Goal: Task Accomplishment & Management: Complete application form

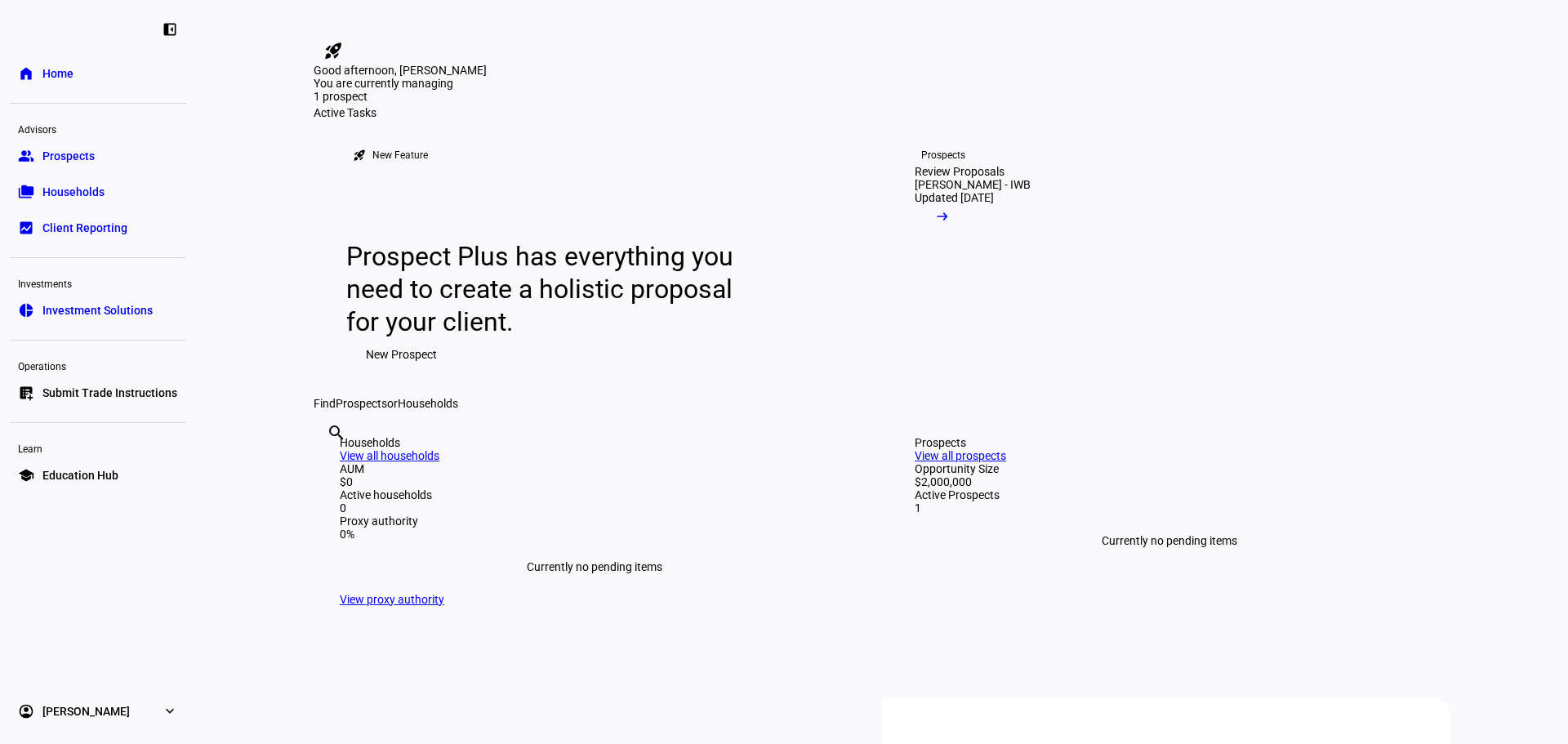
click at [130, 142] on link "group Prospects" at bounding box center [98, 156] width 176 height 32
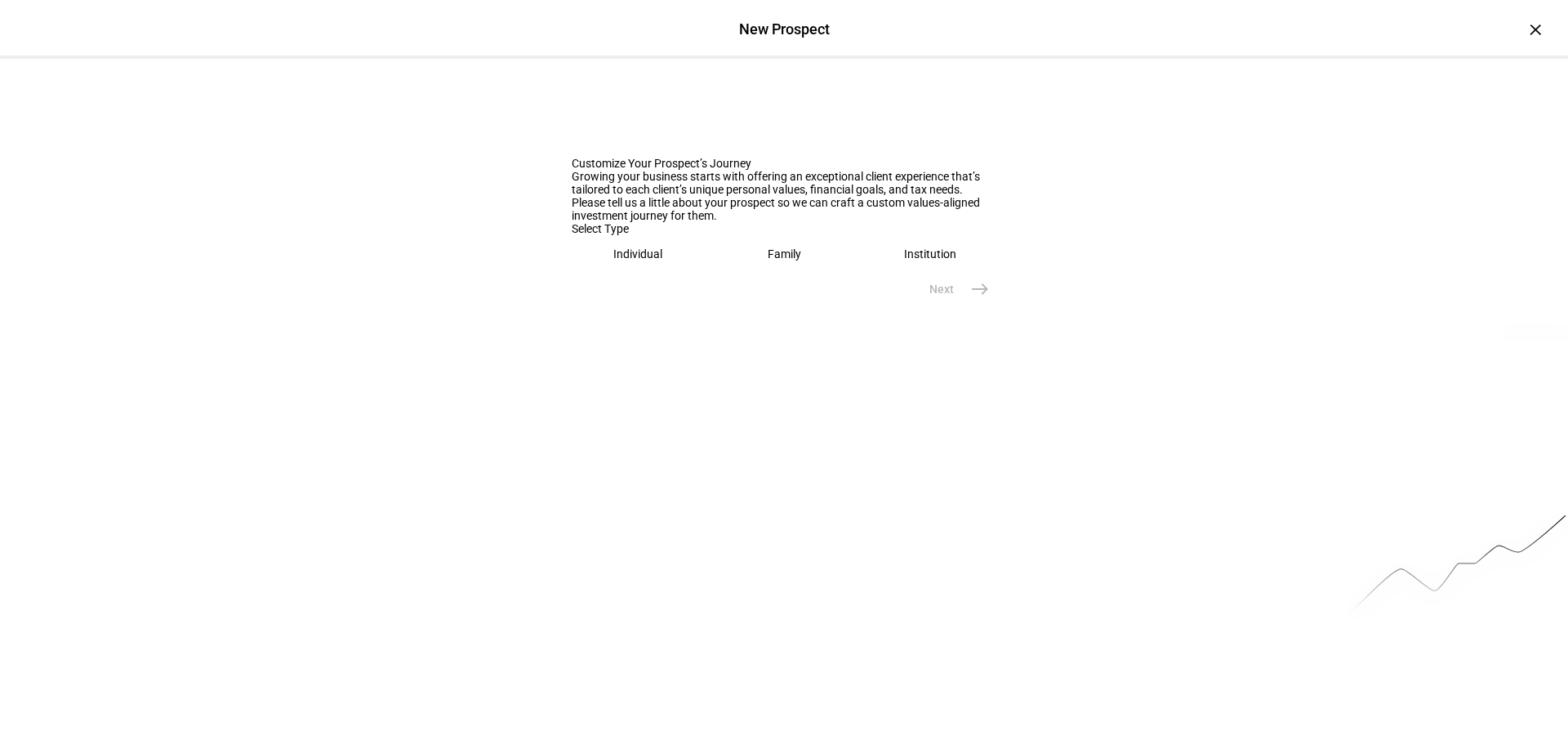
click at [806, 273] on eth-mega-radio-button "Family" at bounding box center [784, 254] width 133 height 38
click at [759, 331] on div at bounding box center [784, 308] width 424 height 46
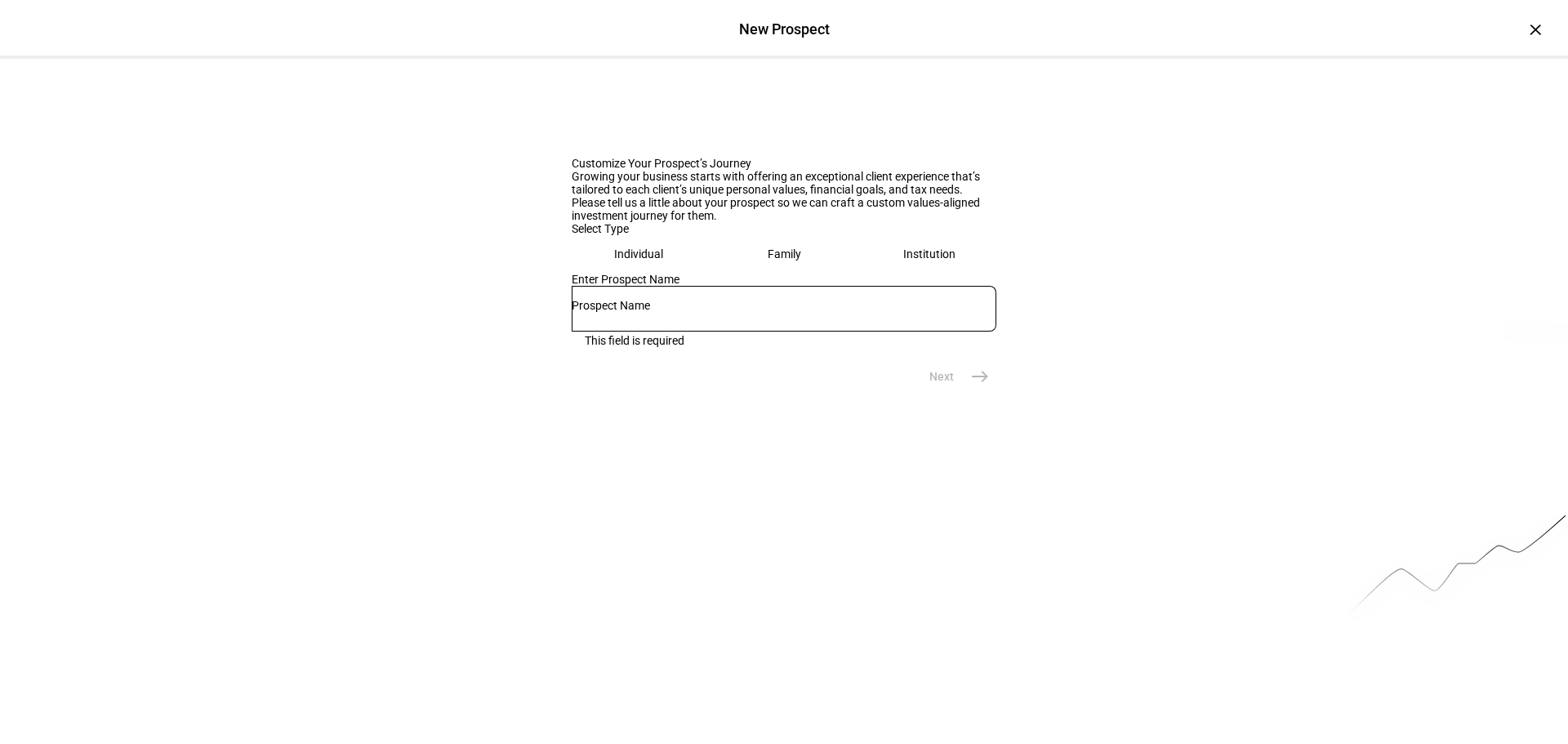
click at [601, 273] on eth-mega-radio-button "Individual" at bounding box center [638, 254] width 134 height 38
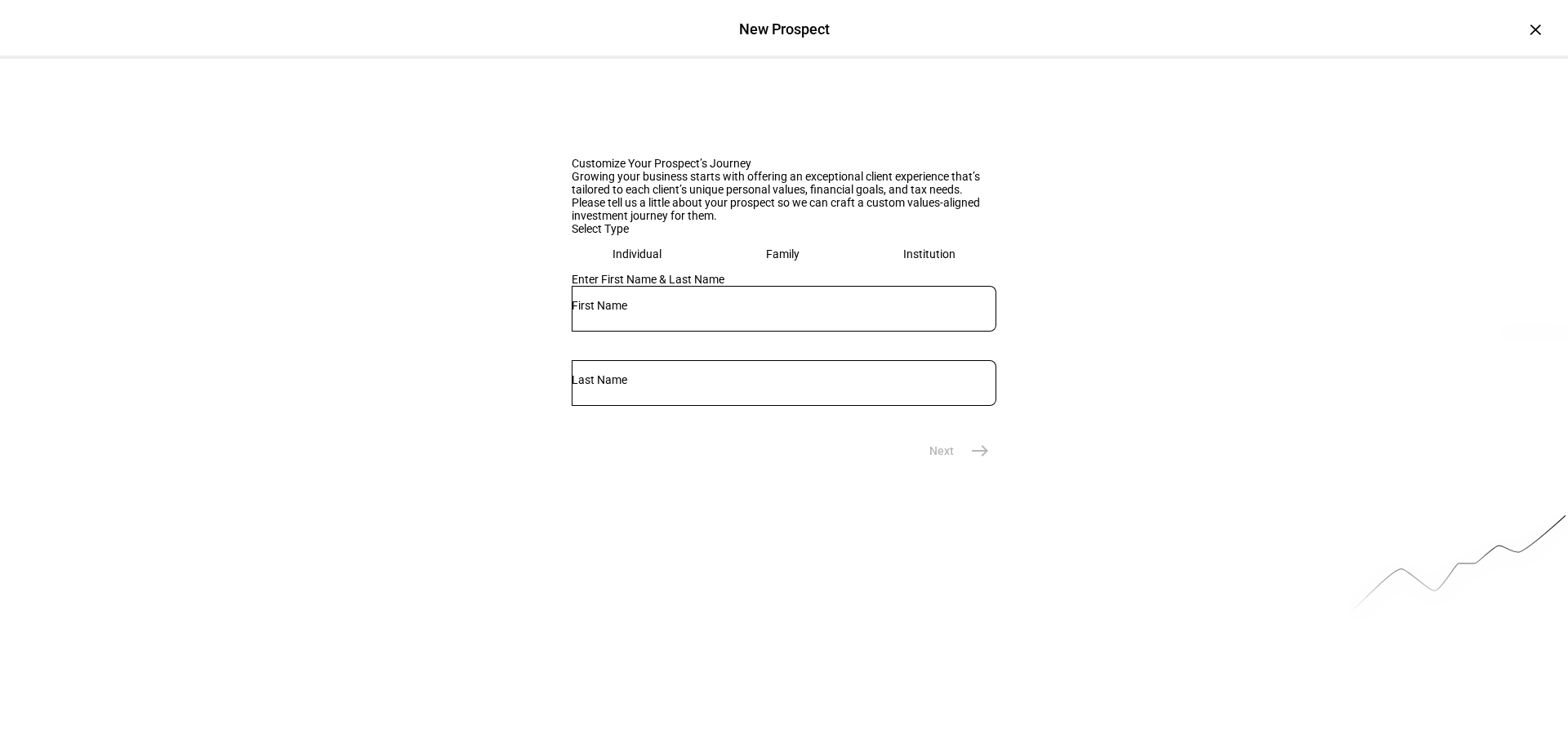
click at [751, 273] on eth-mega-radio-button "Family" at bounding box center [784, 254] width 134 height 38
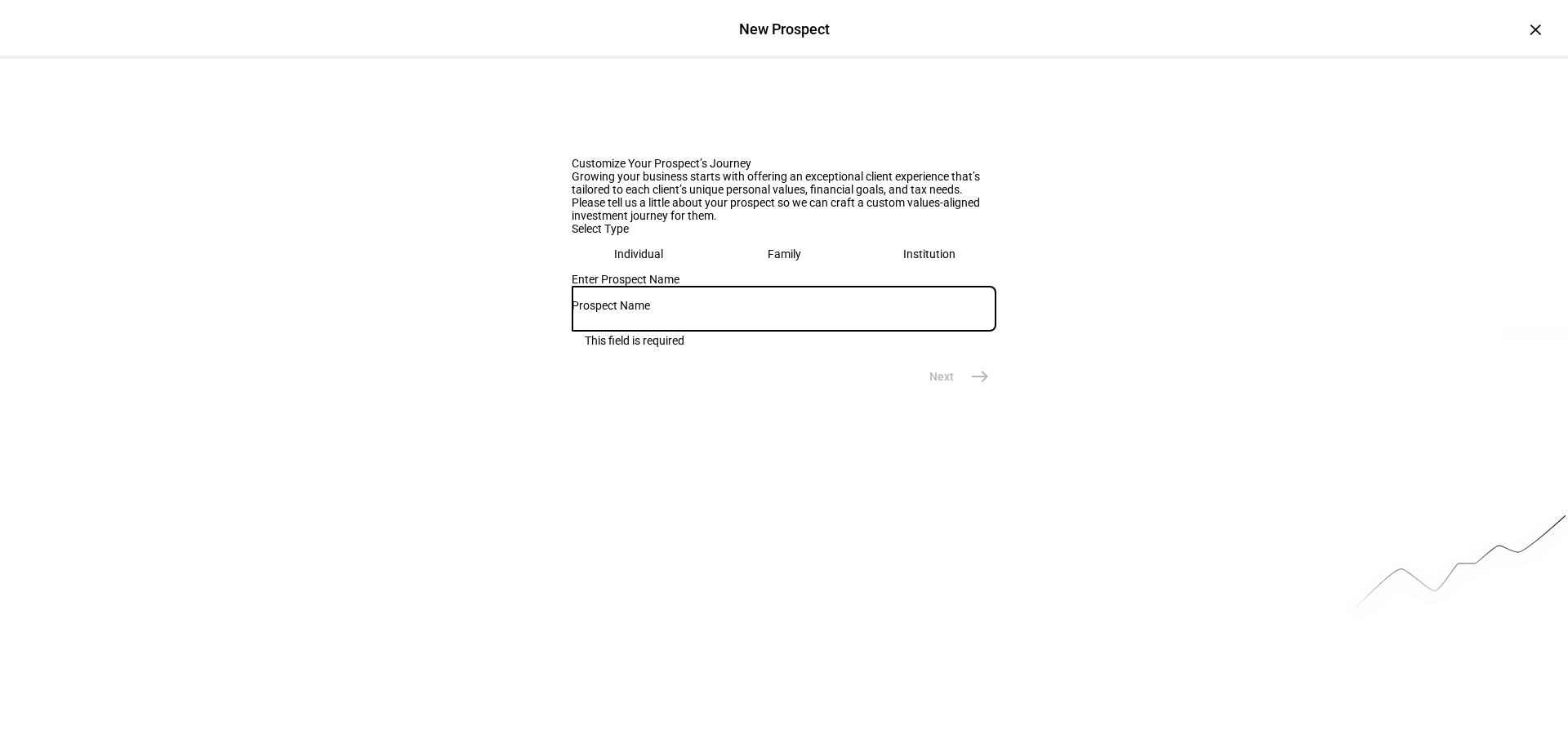
click at [743, 312] on input "text" at bounding box center [784, 305] width 424 height 13
type input "C"
type input "[PERSON_NAME] & [PERSON_NAME] Family"
click at [980, 386] on mat-icon "east" at bounding box center [980, 376] width 20 height 20
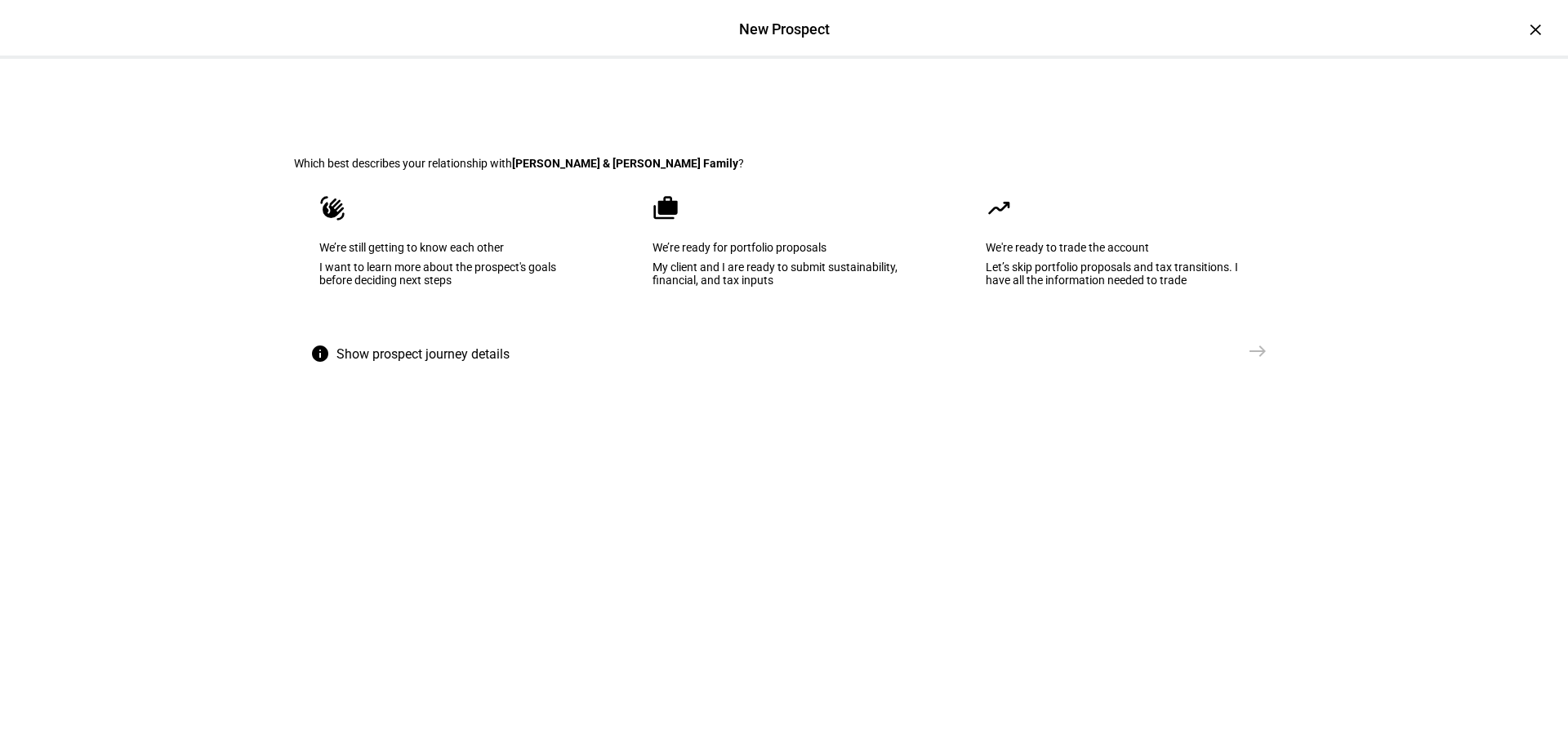
click at [533, 286] on div "I want to learn more about the prospect's goals before deciding next steps" at bounding box center [451, 273] width 263 height 26
click at [1252, 361] on mat-icon "east" at bounding box center [1257, 351] width 20 height 20
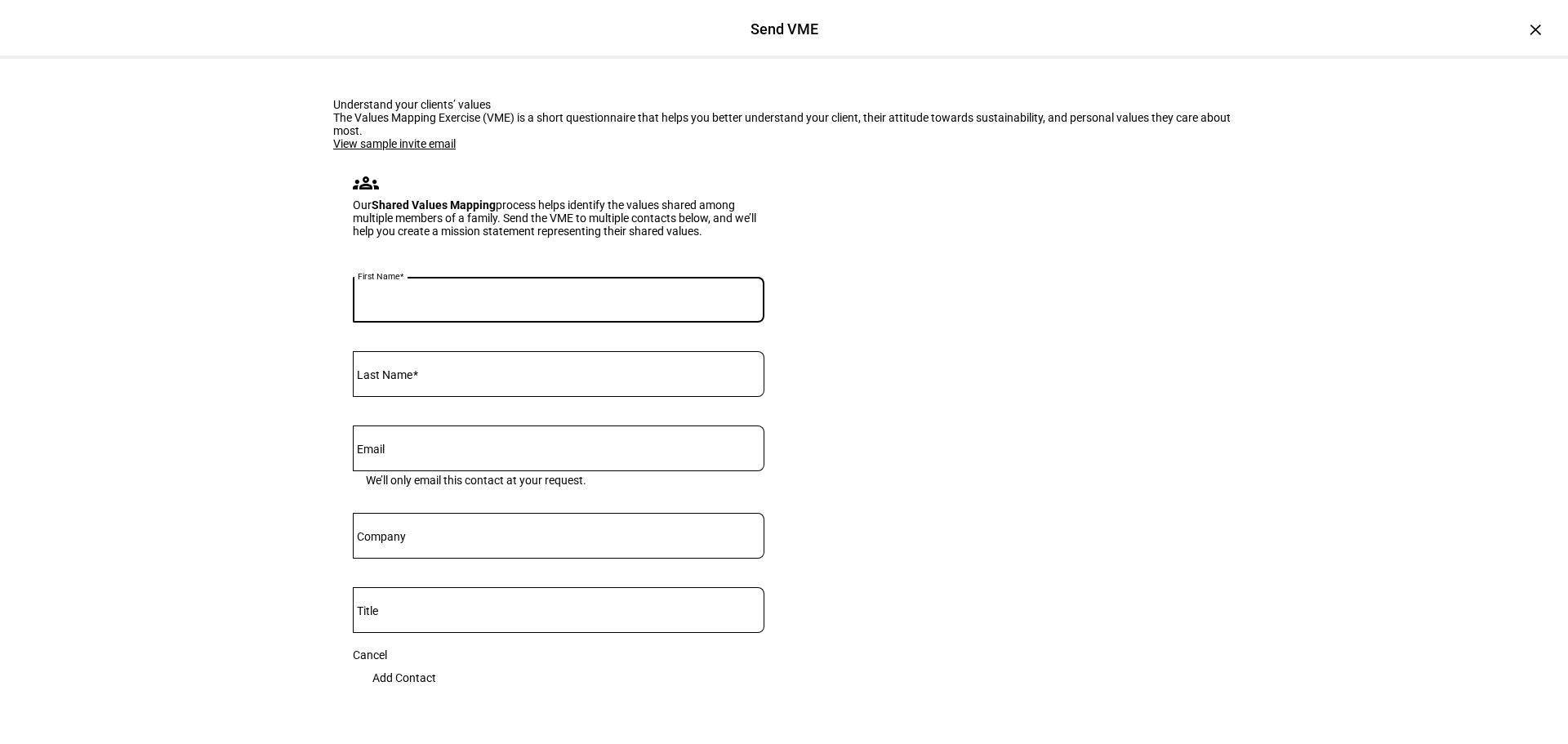
click at [456, 303] on input "First Name" at bounding box center [559, 296] width 412 height 13
type input "[PERSON_NAME]"
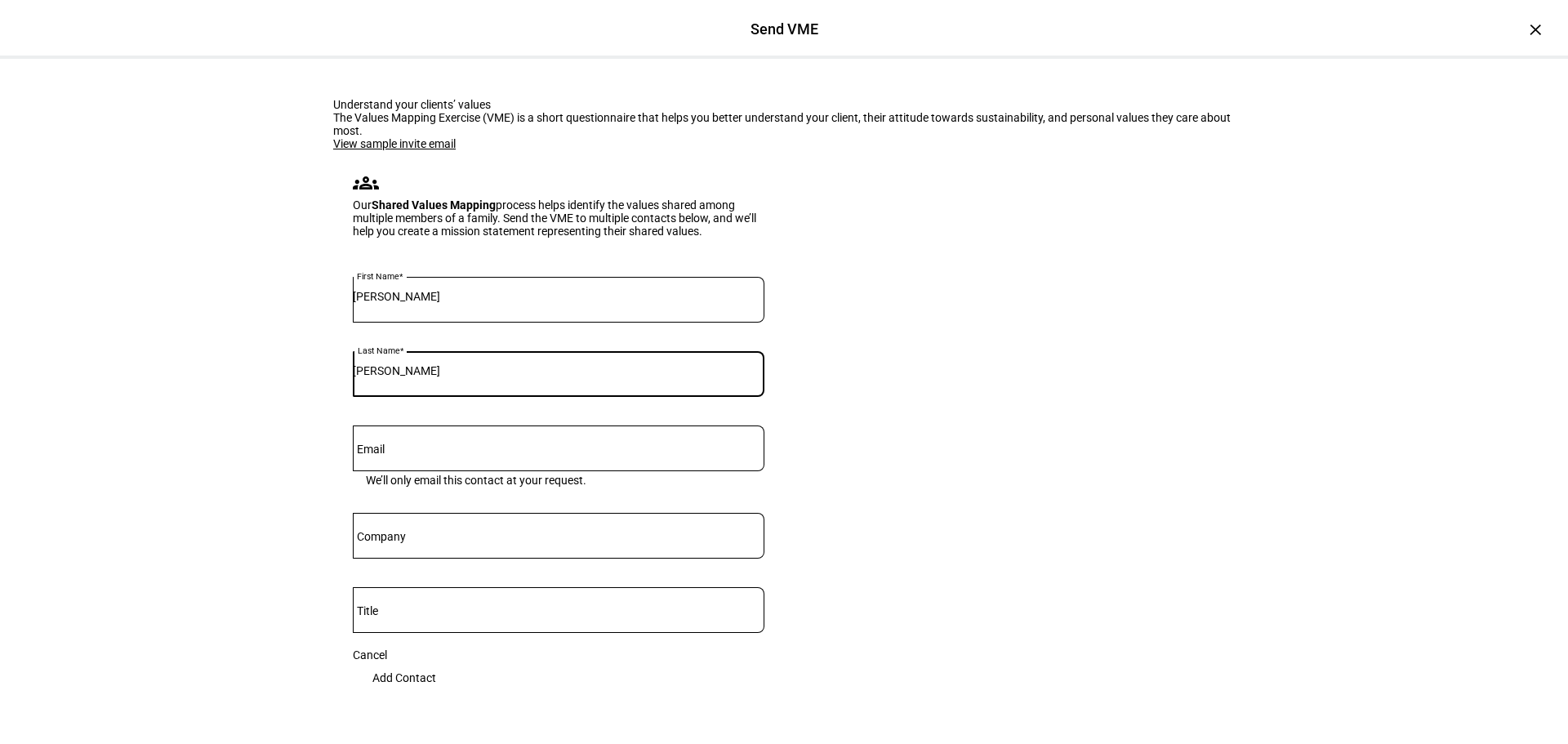
type input "[PERSON_NAME]"
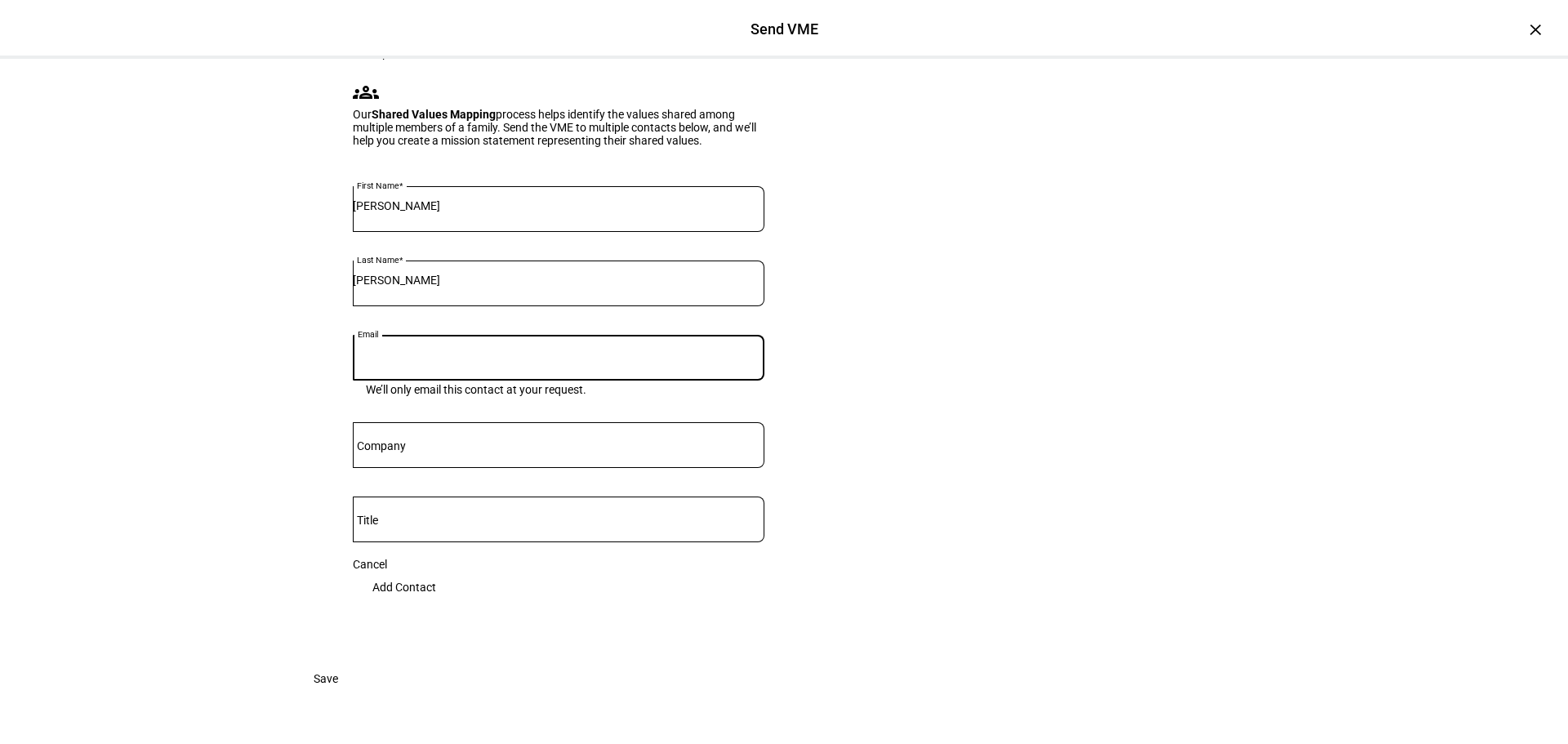
scroll to position [245, 0]
click at [436, 577] on span "Add Contact" at bounding box center [404, 586] width 64 height 32
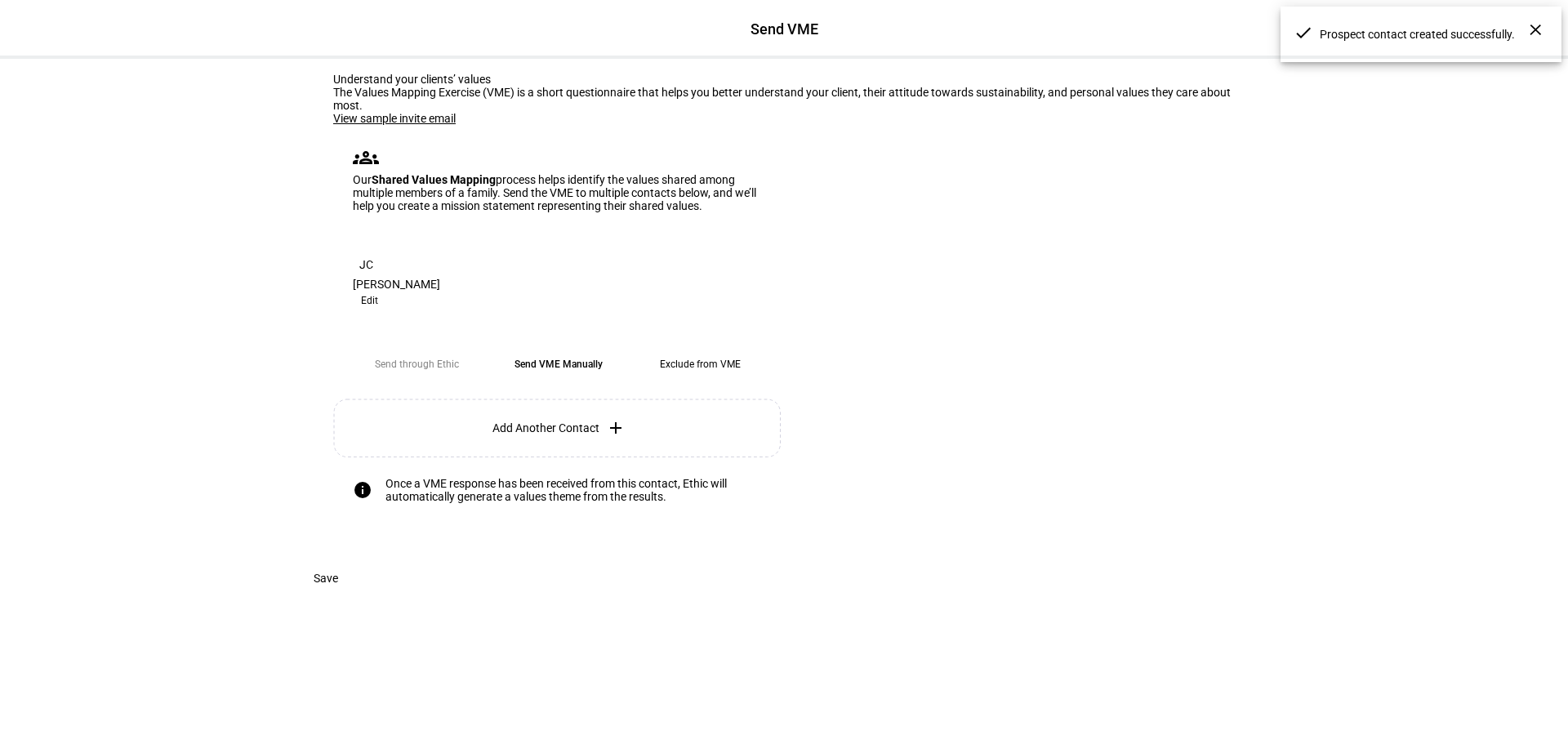
scroll to position [241, 0]
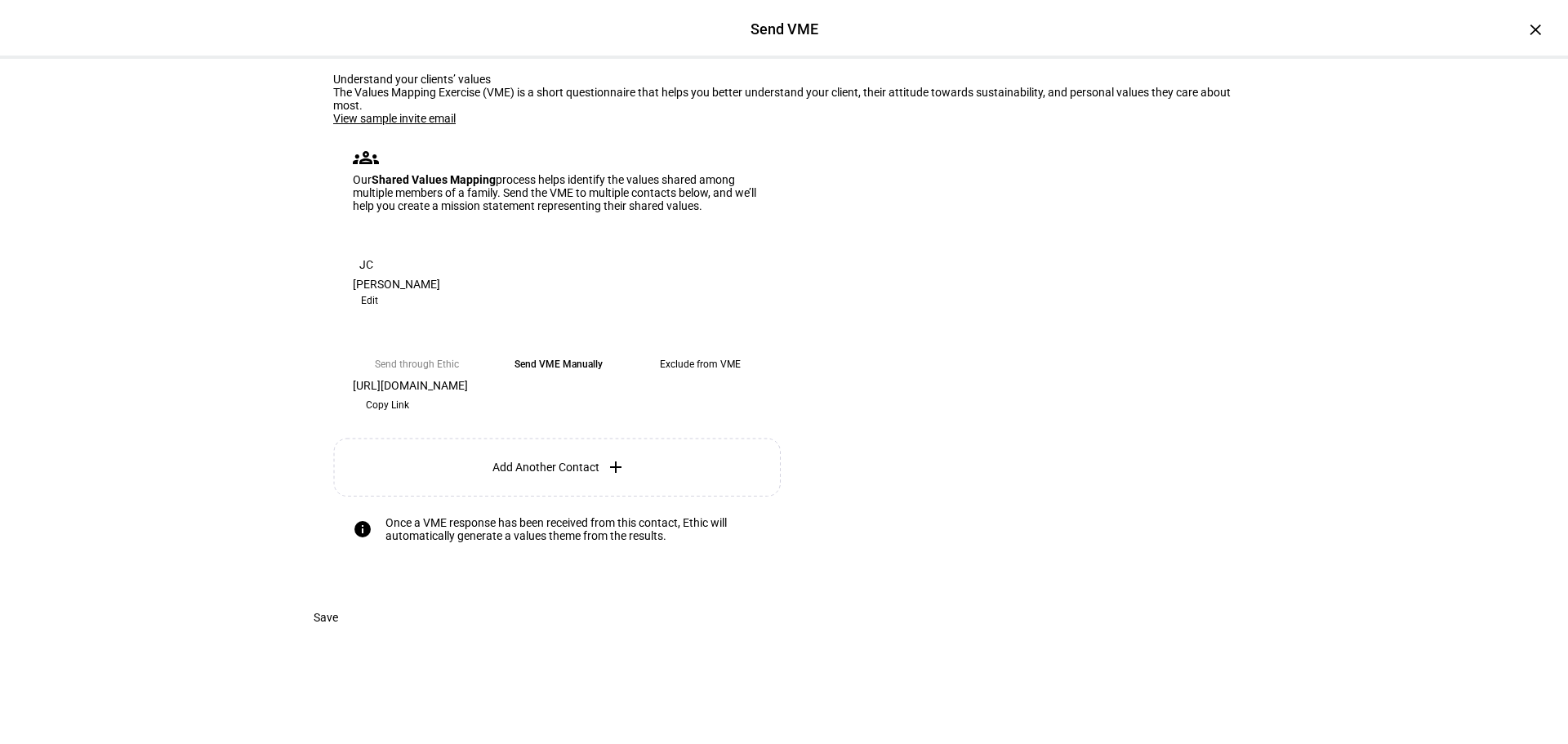
click at [564, 460] on span "Add Another Contact" at bounding box center [545, 466] width 107 height 13
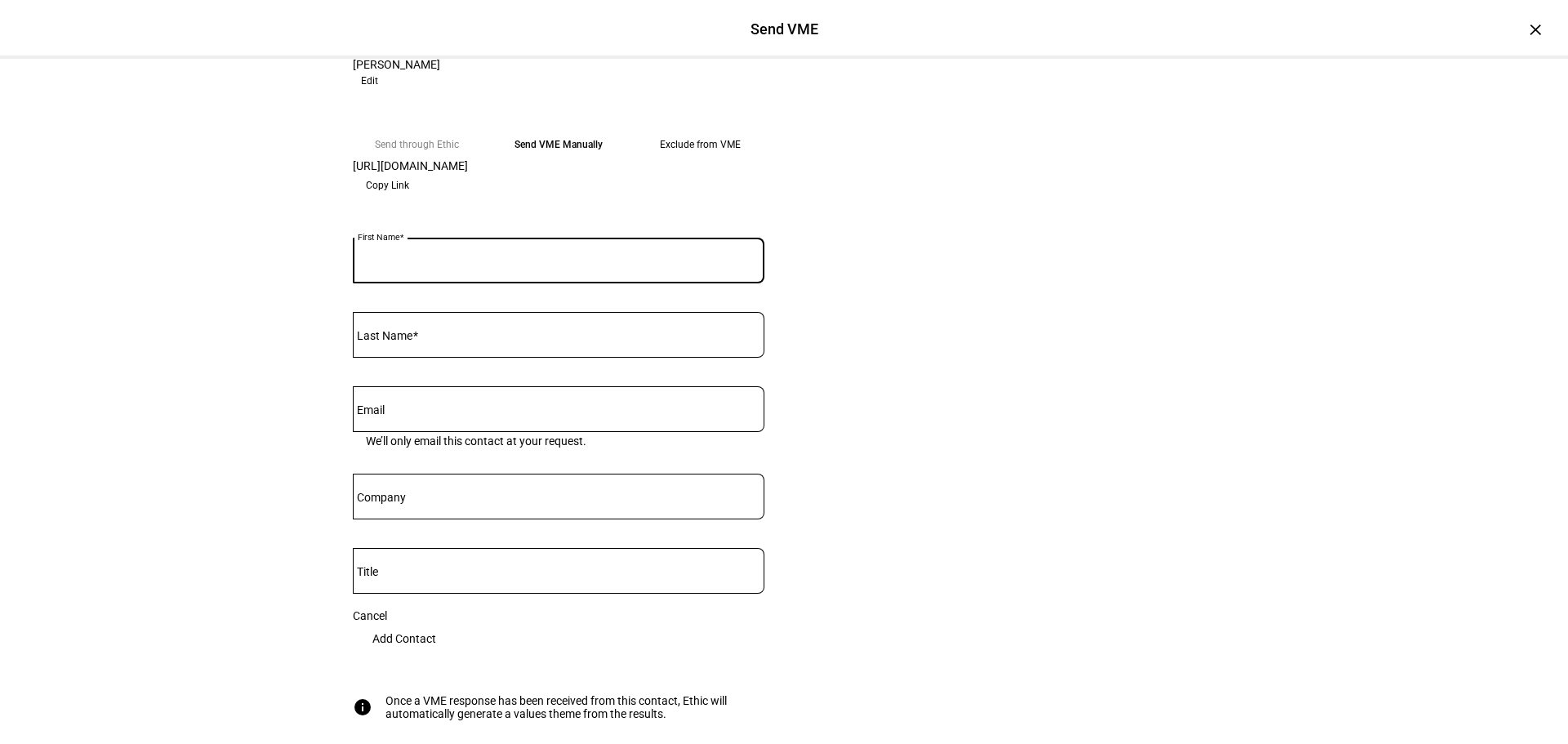
click at [572, 264] on input "First Name" at bounding box center [559, 257] width 412 height 13
type input "[PERSON_NAME]"
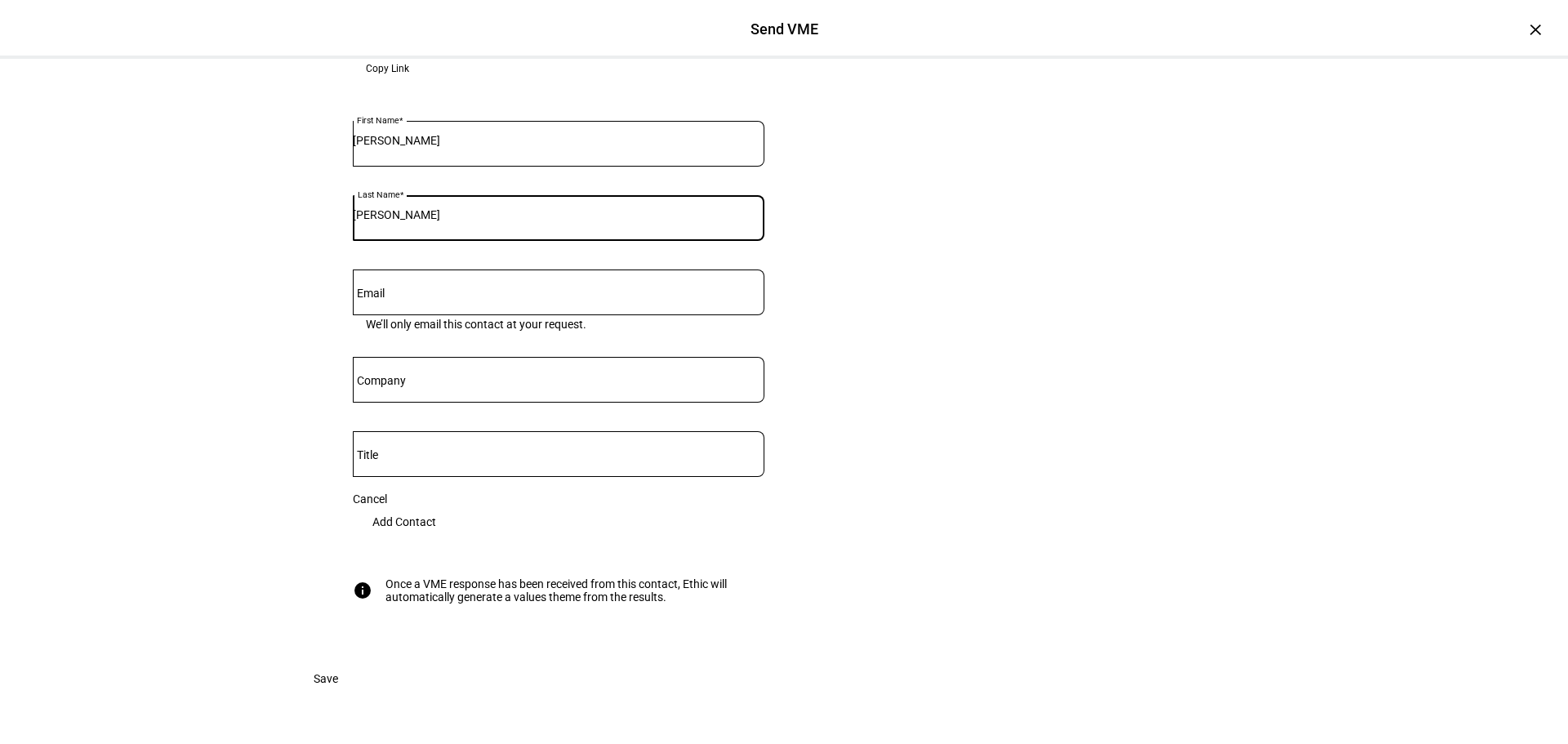
scroll to position [490, 0]
type input "[PERSON_NAME]"
click at [436, 536] on span "Add Contact" at bounding box center [404, 521] width 64 height 32
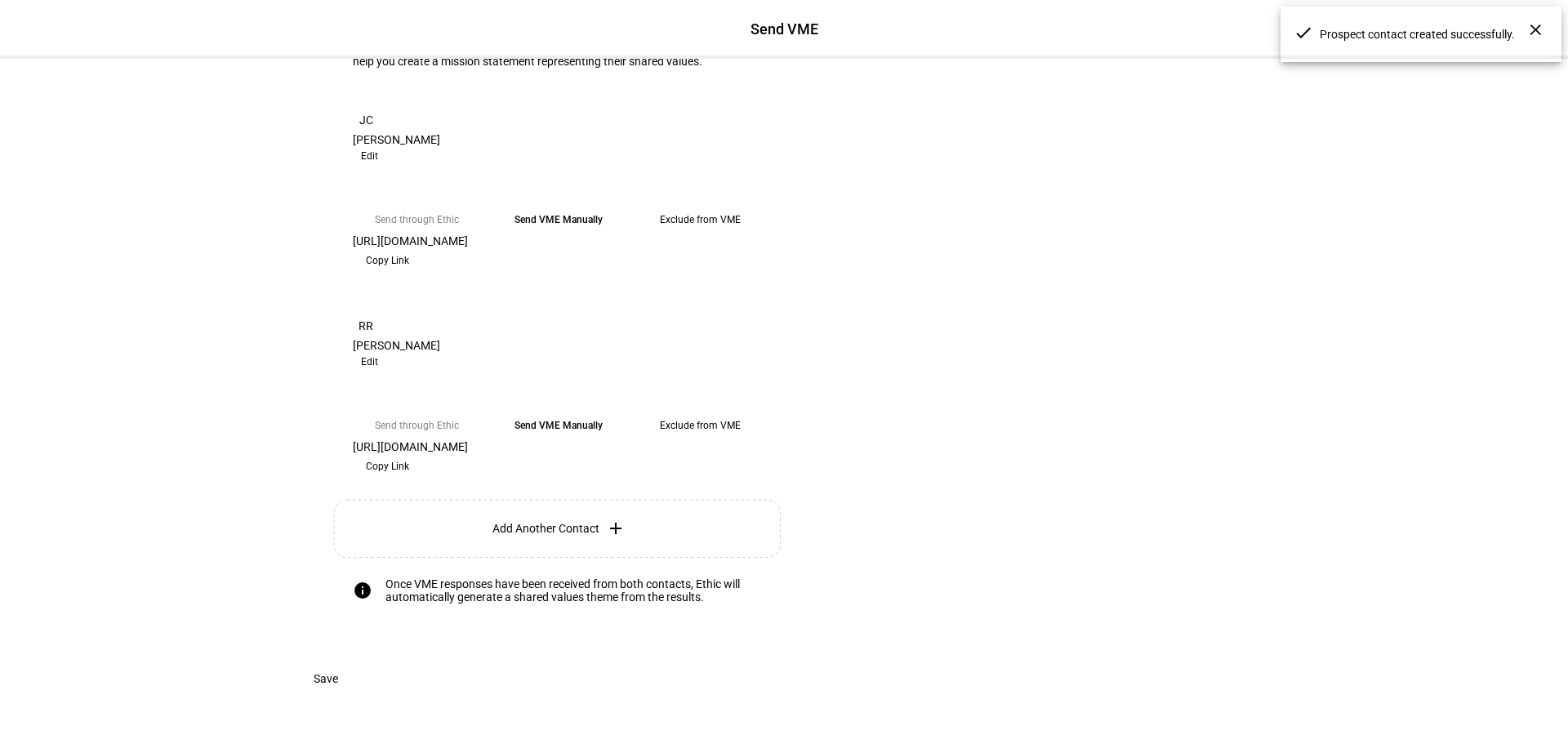
scroll to position [288, 0]
